Goal: Use online tool/utility: Use online tool/utility

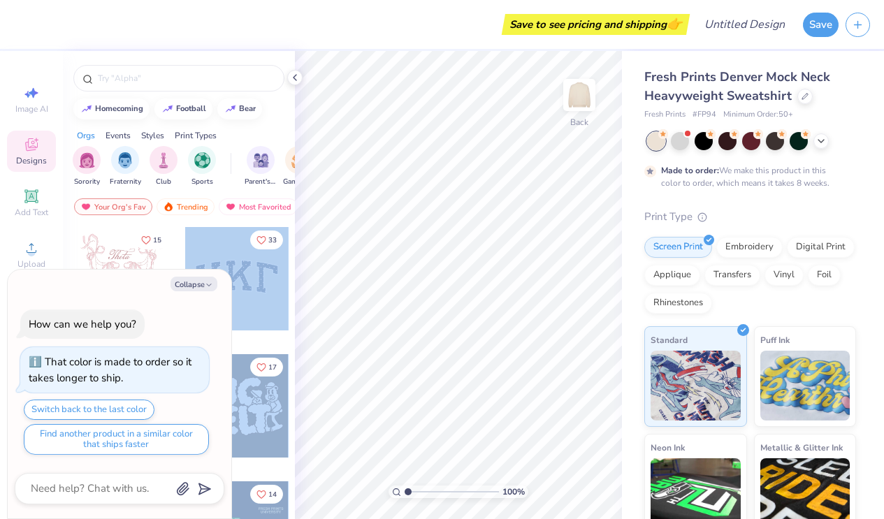
click at [449, 215] on div "Save to see pricing and shipping 👉 Design Title Save Image AI Designs Add Text …" at bounding box center [442, 259] width 884 height 519
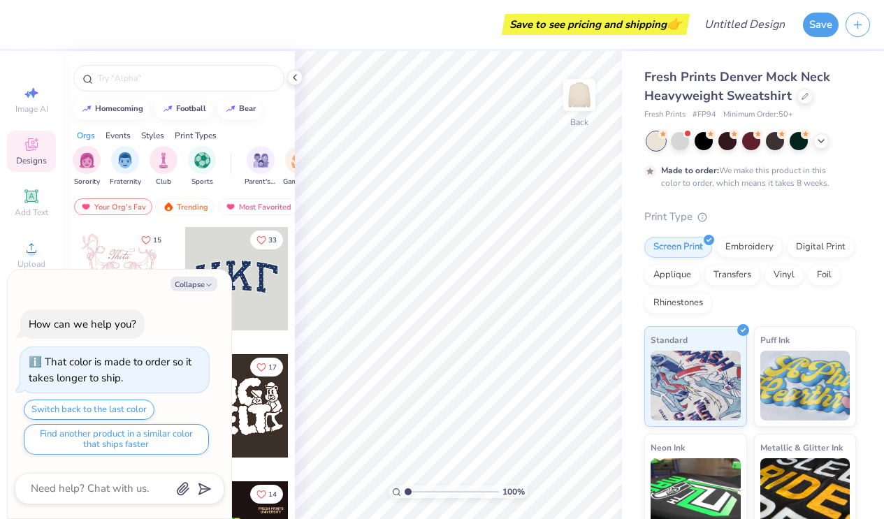
click at [273, 265] on div at bounding box center [236, 278] width 103 height 103
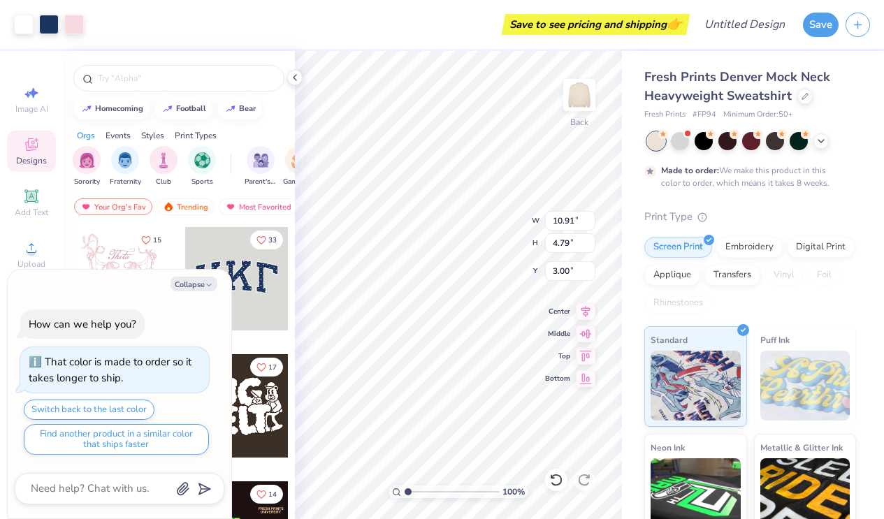
type textarea "x"
type input "10.72"
type input "4.57"
type input "3.09"
type textarea "x"
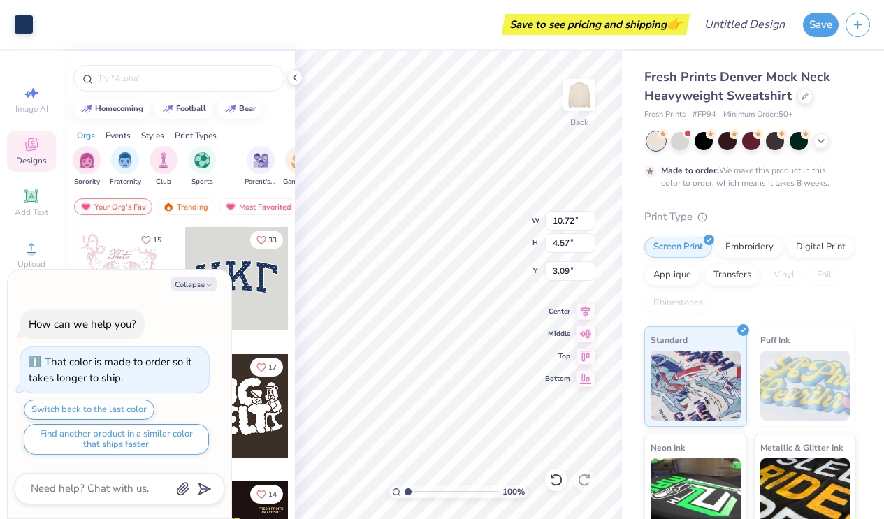
type input "10.63"
type input "4.44"
type input "3.12"
type textarea "x"
type input "10.72"
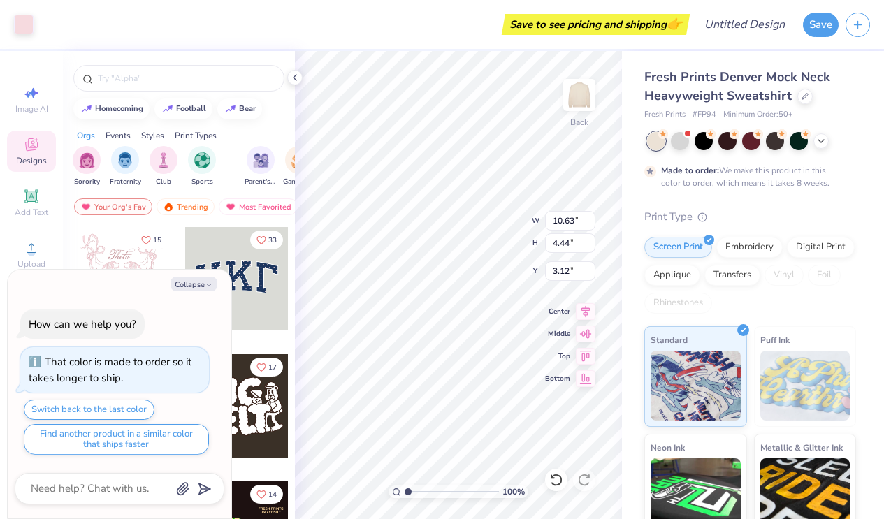
type input "4.57"
type input "3.09"
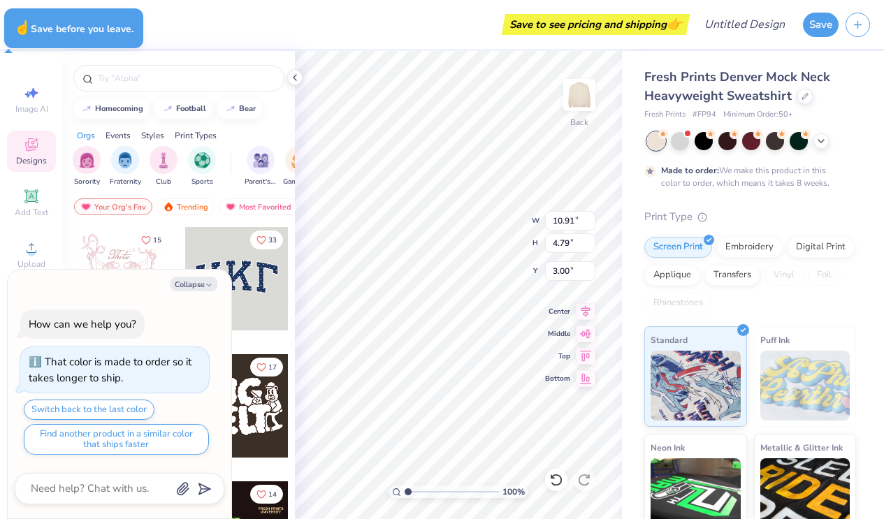
type textarea "x"
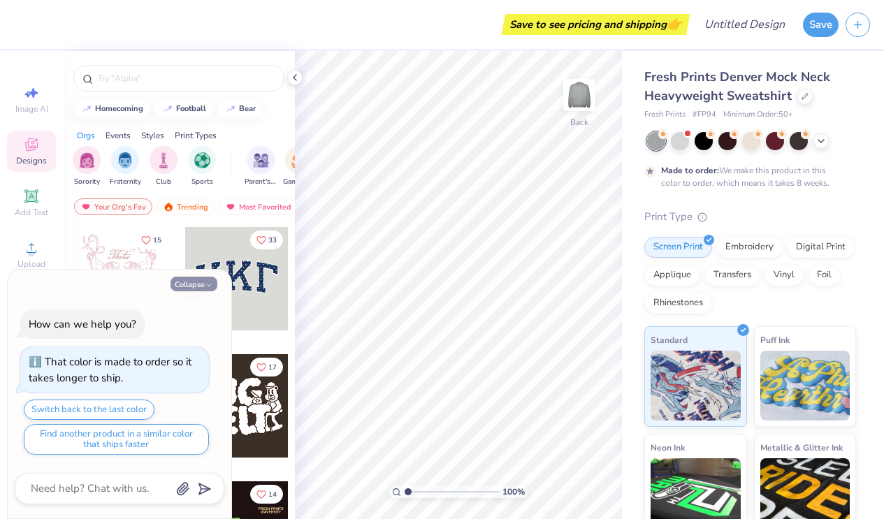
click at [196, 284] on button "Collapse" at bounding box center [193, 284] width 47 height 15
type textarea "x"
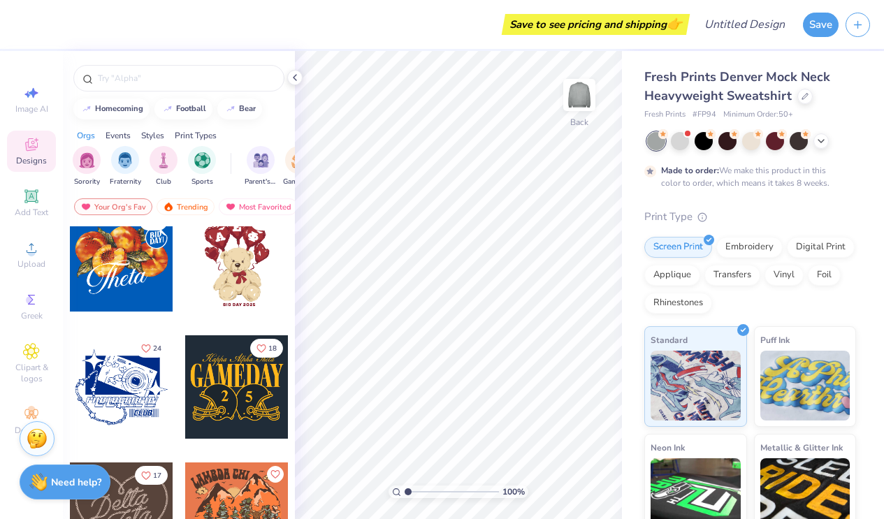
scroll to position [529, 0]
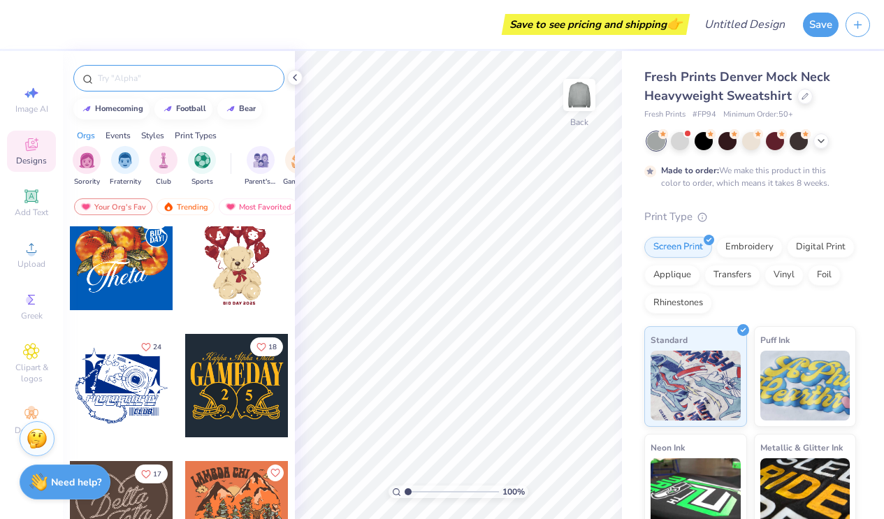
click at [118, 71] on input "text" at bounding box center [185, 78] width 179 height 14
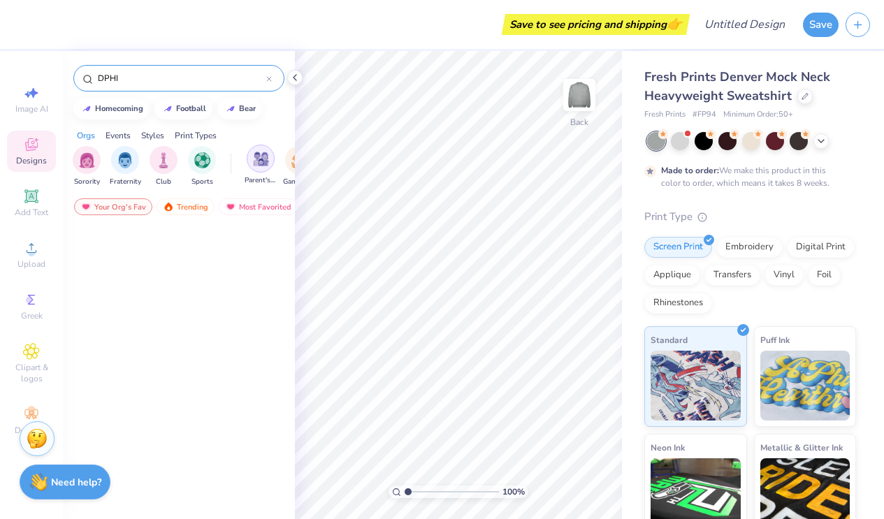
scroll to position [0, 0]
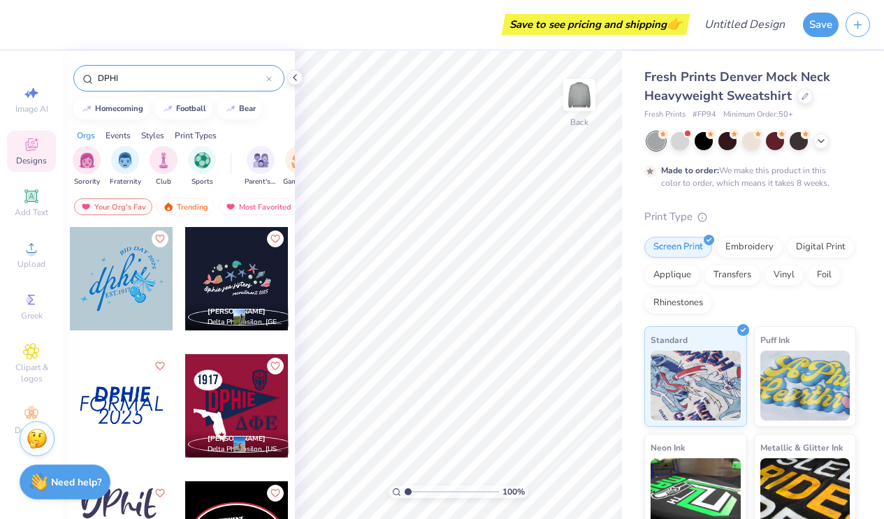
click at [265, 80] on input "DPHI" at bounding box center [181, 78] width 170 height 14
type input "DPHI"
click at [80, 163] on img "filter for Sorority" at bounding box center [87, 159] width 16 height 16
click at [270, 80] on icon at bounding box center [269, 79] width 4 height 4
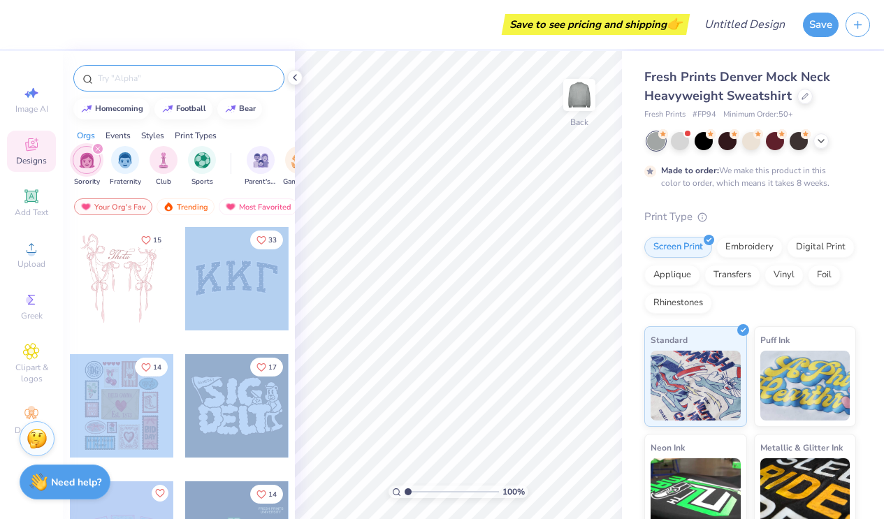
click at [419, 249] on div "Save to see pricing and shipping 👉 Design Title Save Image AI Designs Add Text …" at bounding box center [442, 259] width 884 height 519
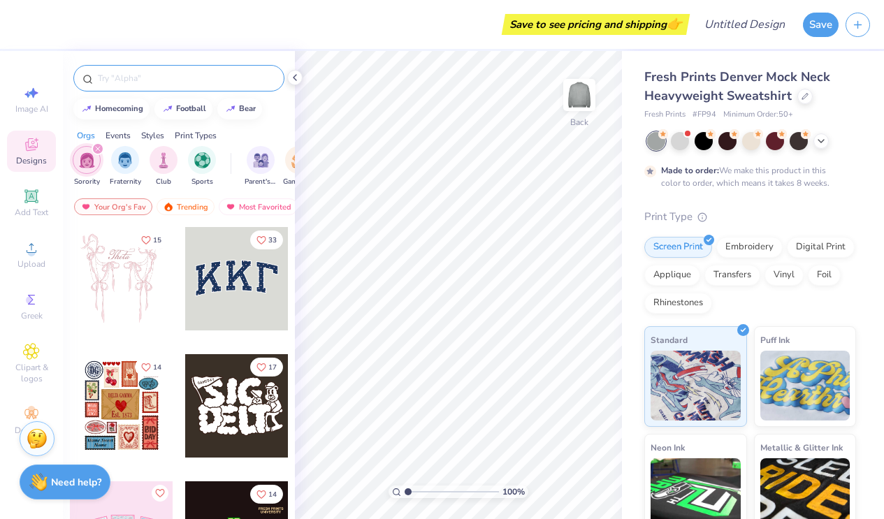
click at [246, 297] on div at bounding box center [236, 278] width 103 height 103
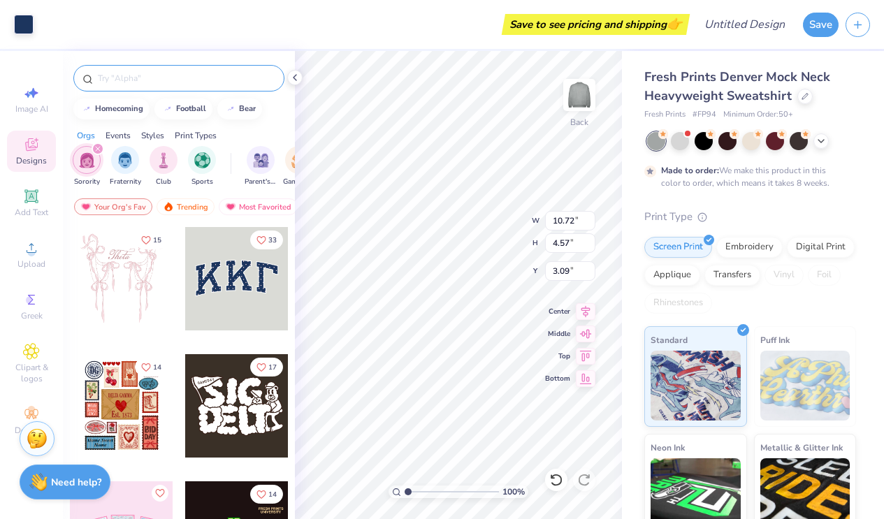
type input "3.00"
type input "11.22"
click at [43, 211] on span "Add Text" at bounding box center [32, 212] width 34 height 11
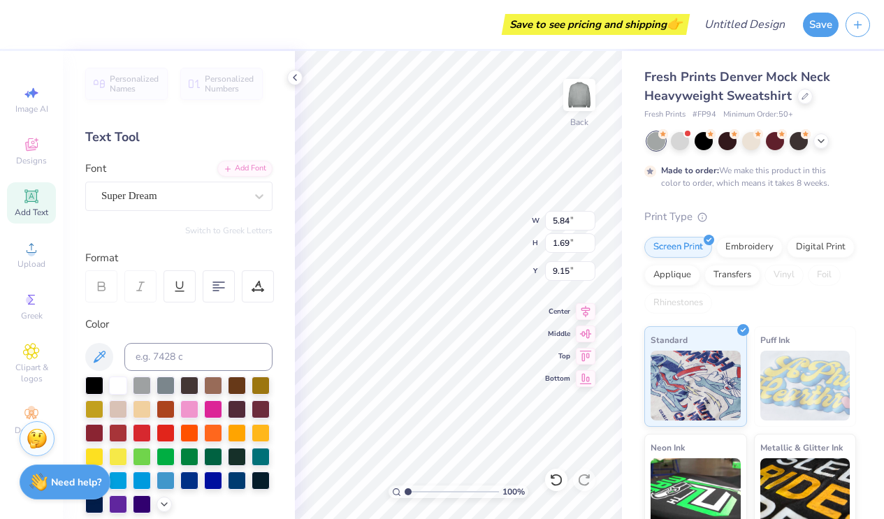
type textarea "T"
paste textarea
